Goal: Navigation & Orientation: Find specific page/section

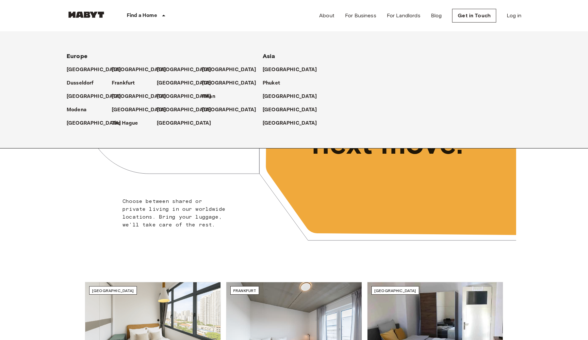
click at [112, 71] on div "[GEOGRAPHIC_DATA]" at bounding box center [134, 66] width 45 height 13
click at [116, 71] on p "[GEOGRAPHIC_DATA]" at bounding box center [140, 70] width 55 height 8
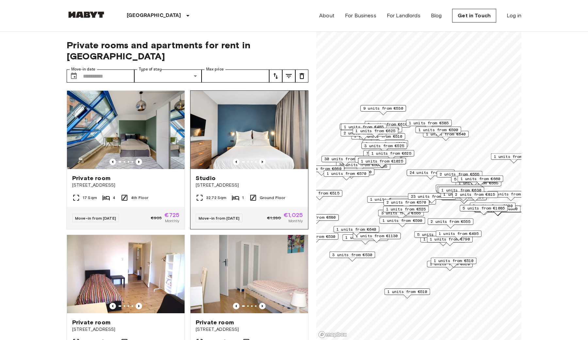
click at [274, 100] on img at bounding box center [249, 130] width 118 height 78
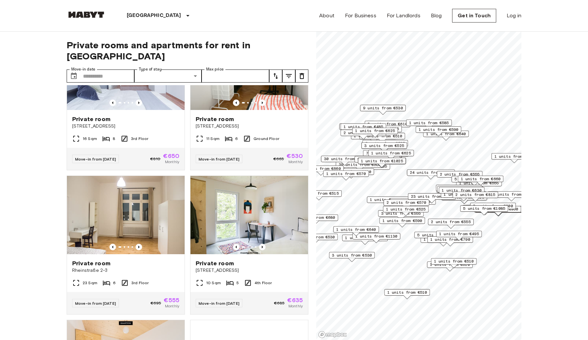
scroll to position [448, 0]
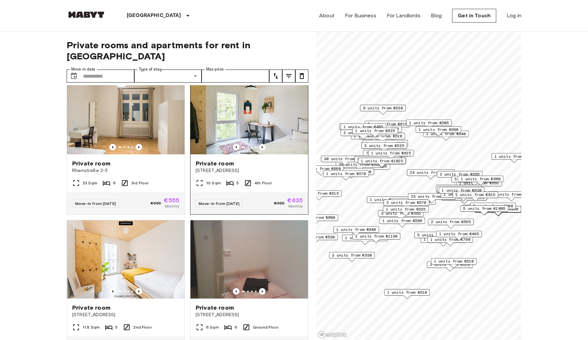
click at [273, 132] on img at bounding box center [249, 115] width 118 height 78
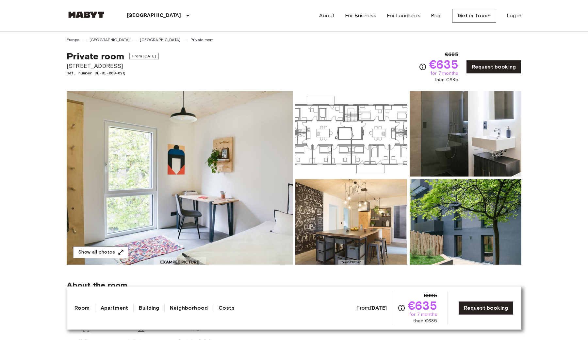
click at [140, 39] on link "[GEOGRAPHIC_DATA]" at bounding box center [160, 40] width 40 height 6
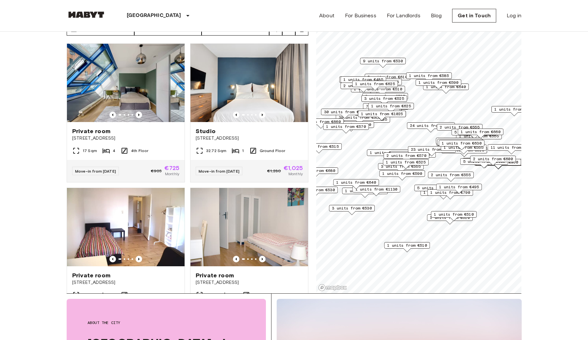
scroll to position [45, 0]
